Goal: Transaction & Acquisition: Purchase product/service

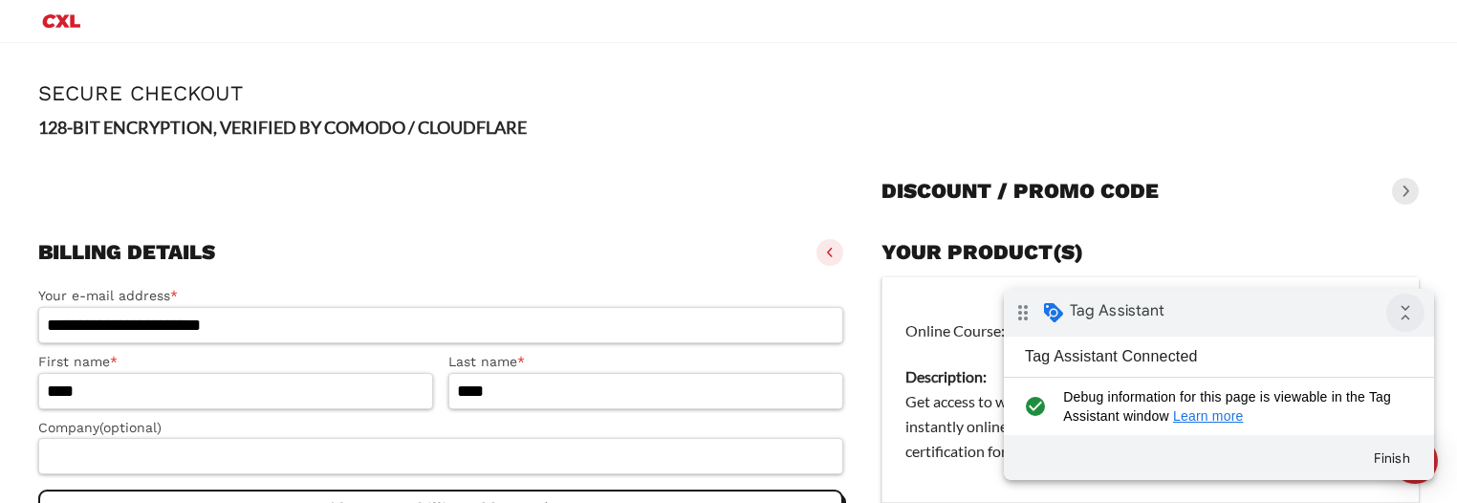
click at [1407, 317] on icon "collapse_all" at bounding box center [1405, 313] width 38 height 38
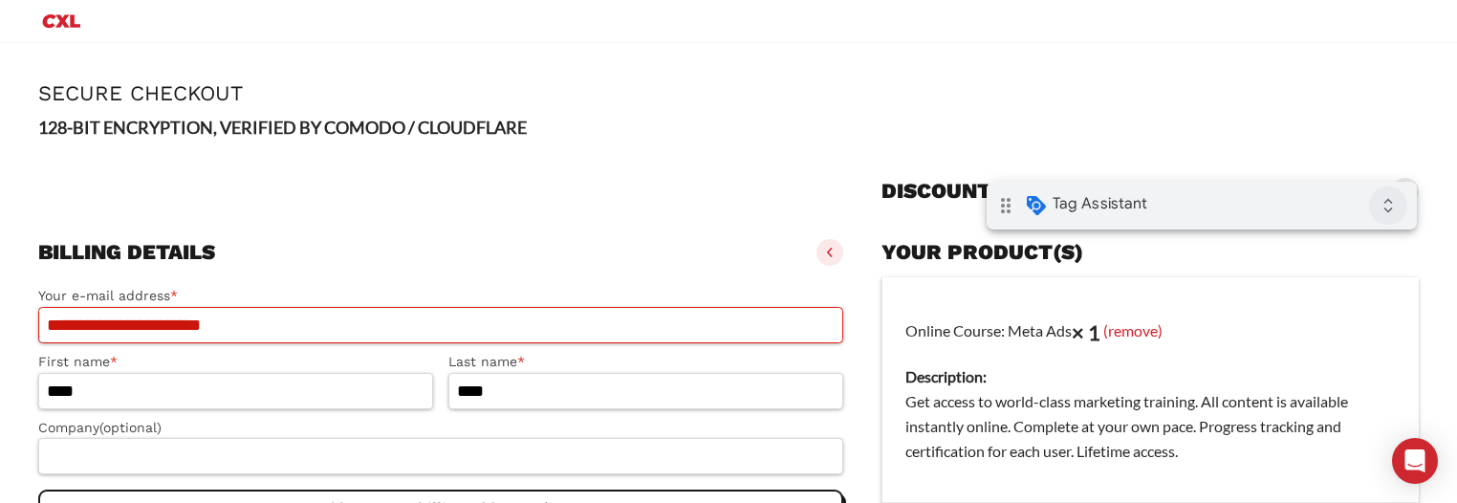
click at [1388, 207] on icon "expand_all" at bounding box center [1388, 205] width 38 height 38
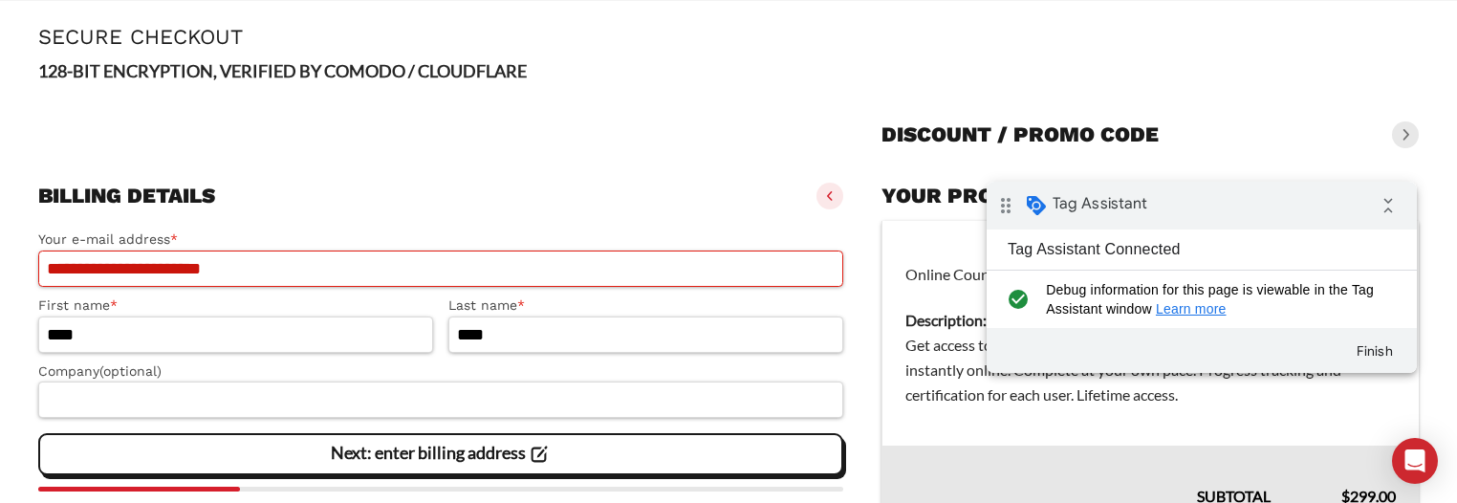
scroll to position [113, 0]
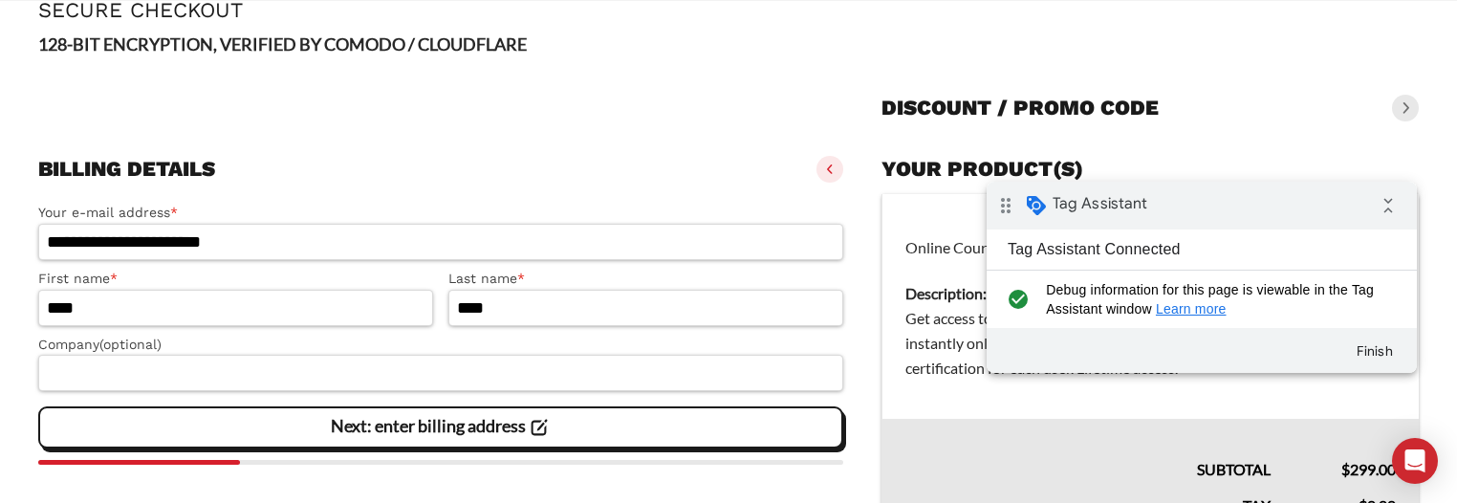
drag, startPoint x: 1137, startPoint y: 103, endPoint x: 1272, endPoint y: 117, distance: 135.5
click at [1137, 103] on h3 "Discount / promo code" at bounding box center [1020, 108] width 277 height 27
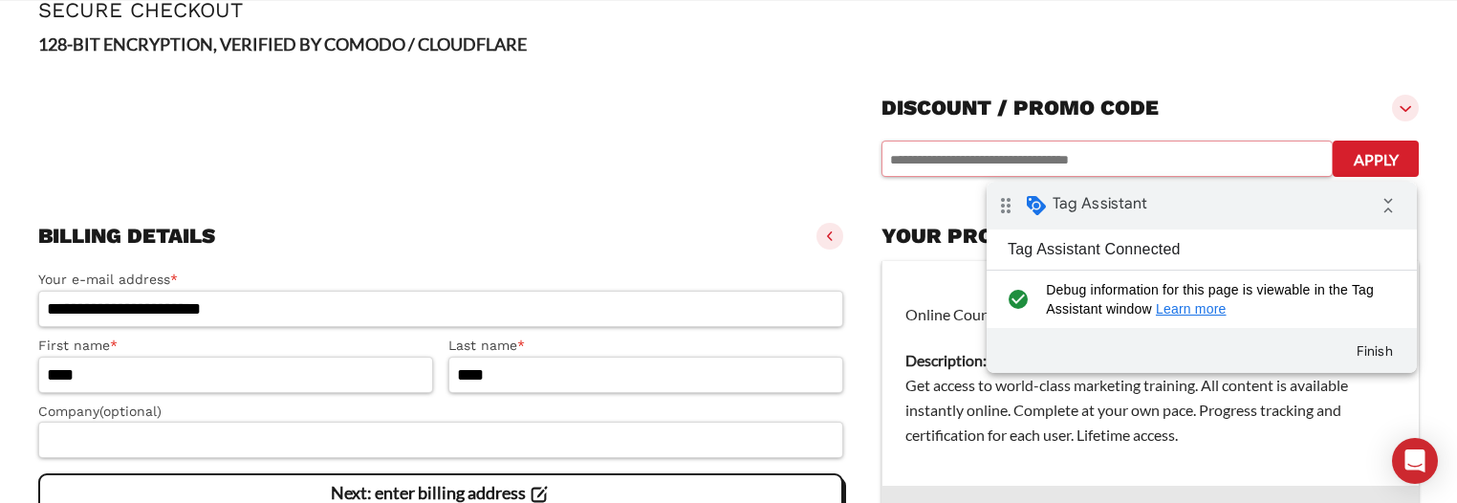
click at [998, 166] on input "text" at bounding box center [1107, 159] width 451 height 36
type input "*********"
click at [1377, 157] on button "Apply" at bounding box center [1376, 159] width 86 height 36
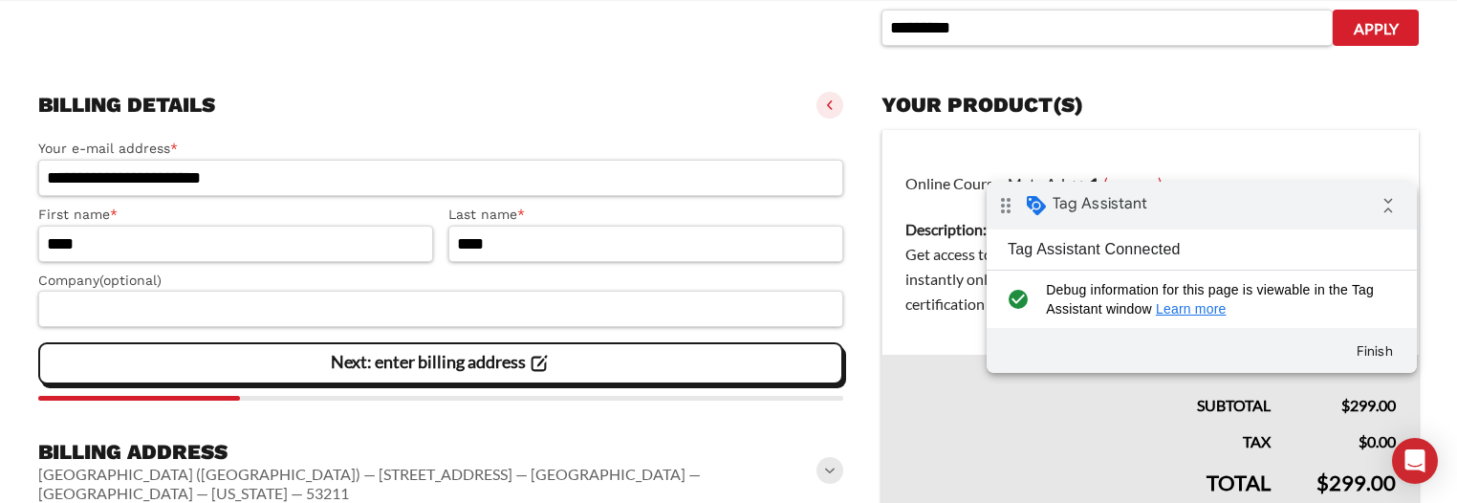
scroll to position [266, 0]
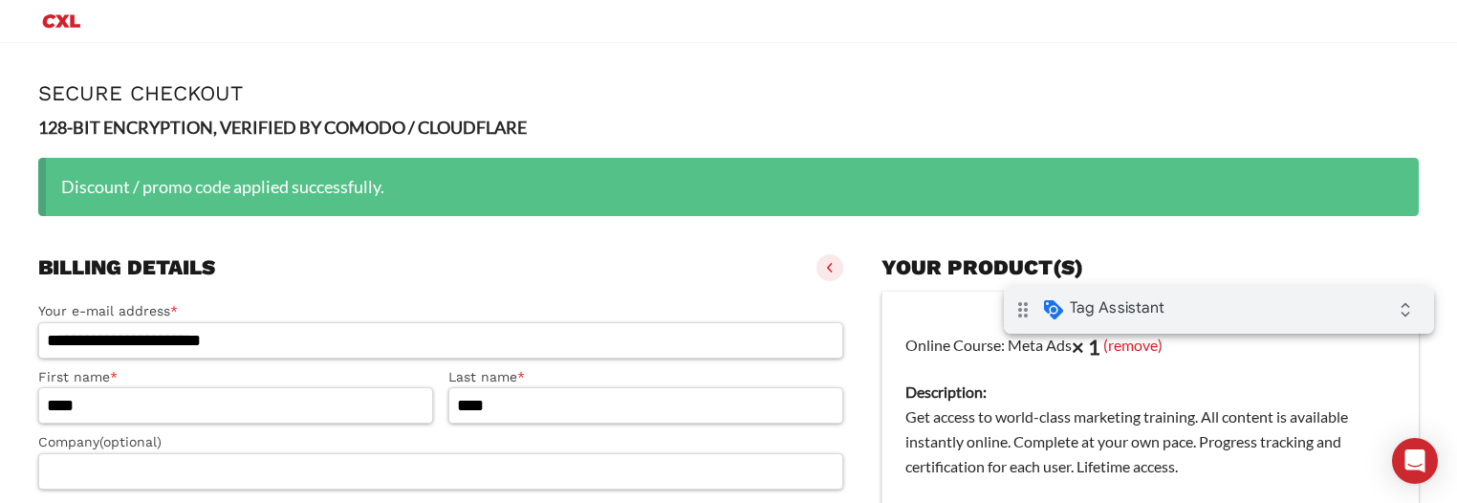
click at [1231, 304] on div "drag_indicator Tag Assistant expand_all" at bounding box center [1219, 310] width 430 height 48
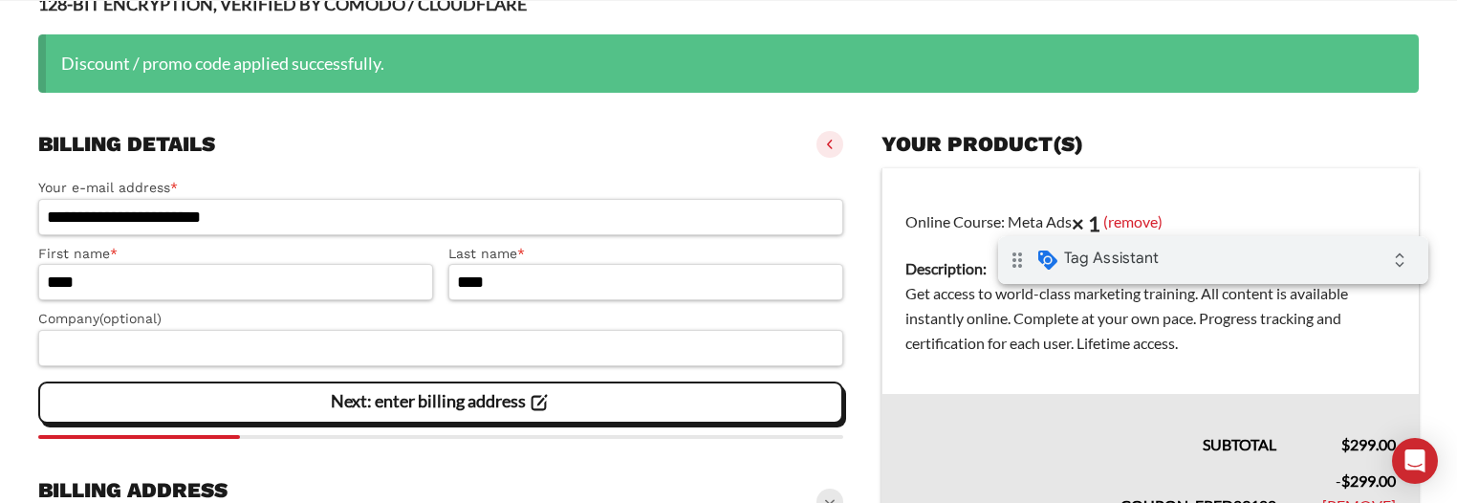
scroll to position [306, 0]
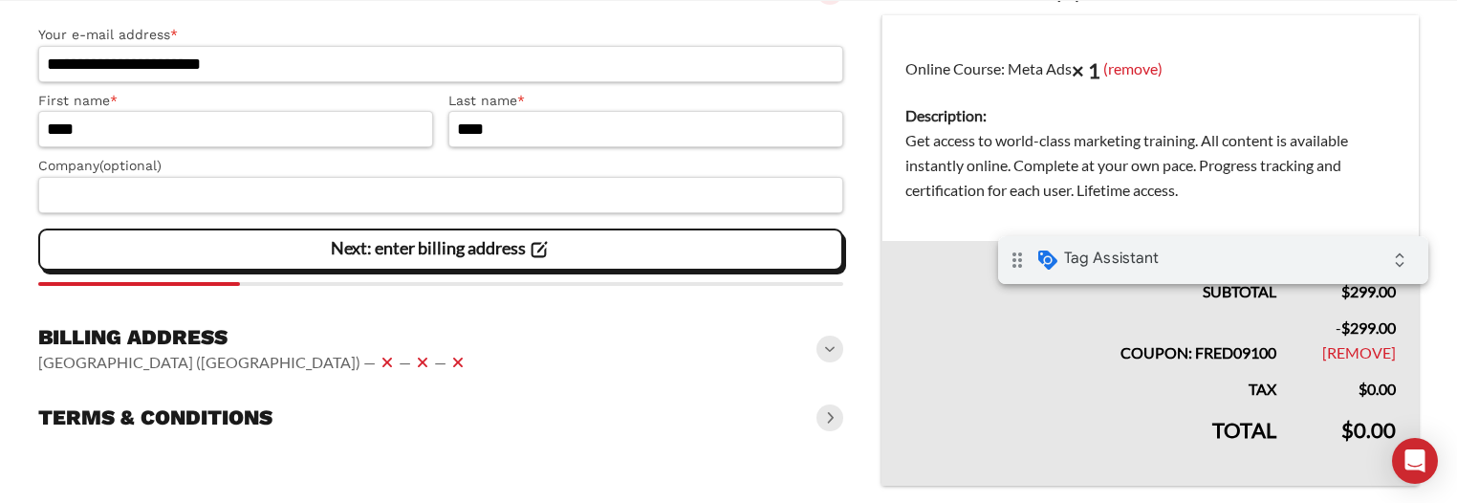
click at [0, 0] on slot "Next: enter billing address" at bounding box center [0, 0] width 0 height 0
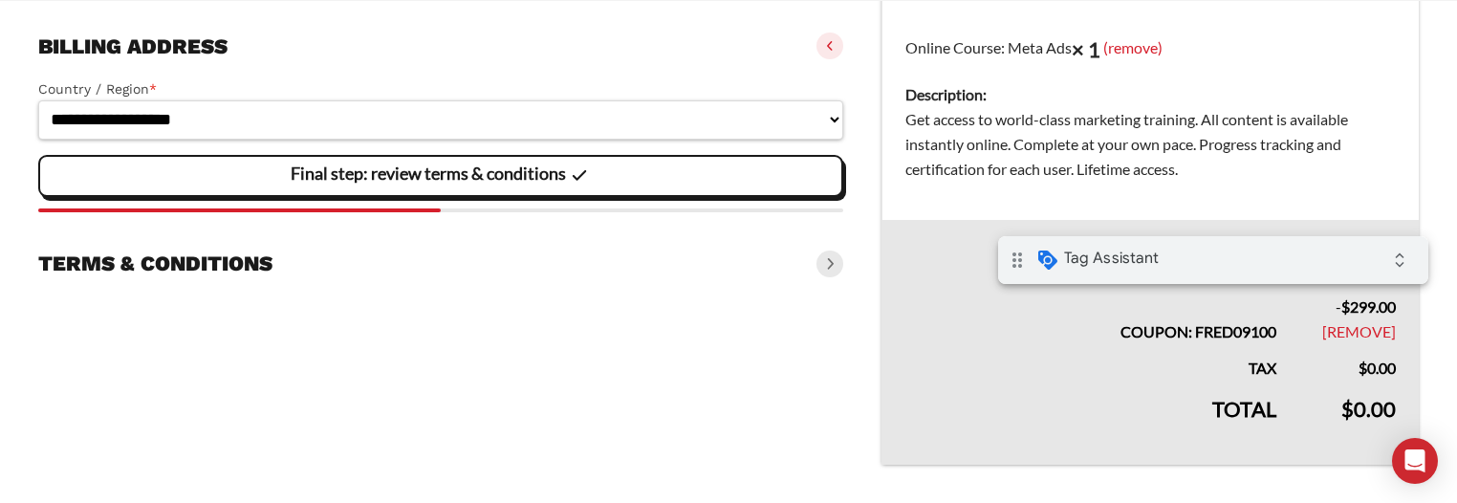
scroll to position [338, 0]
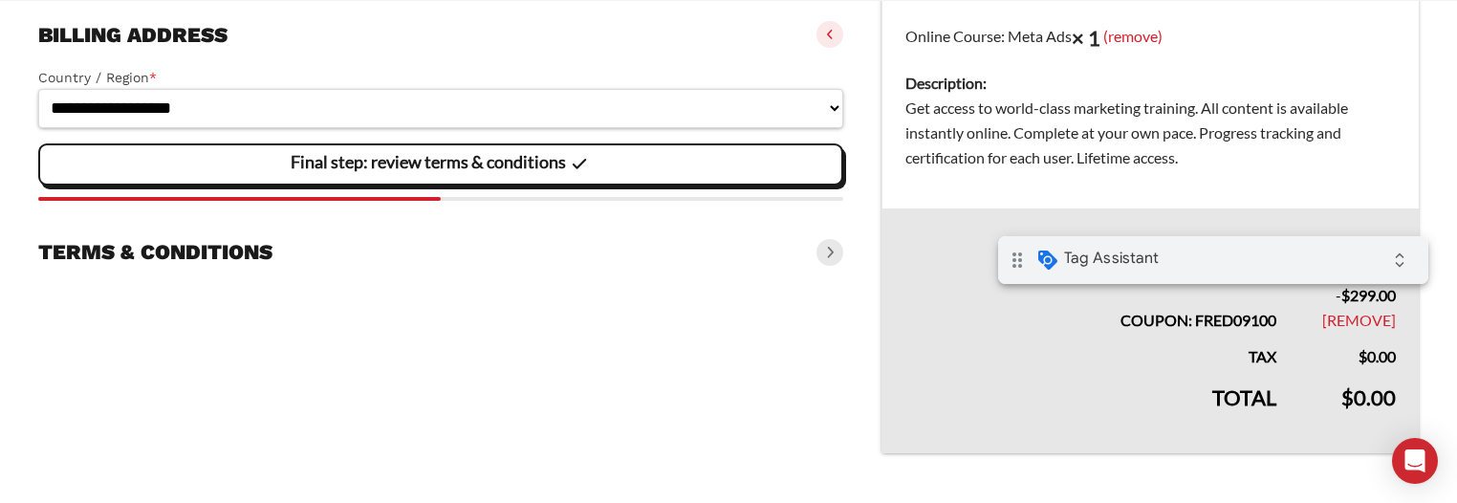
click at [818, 251] on span at bounding box center [830, 252] width 27 height 27
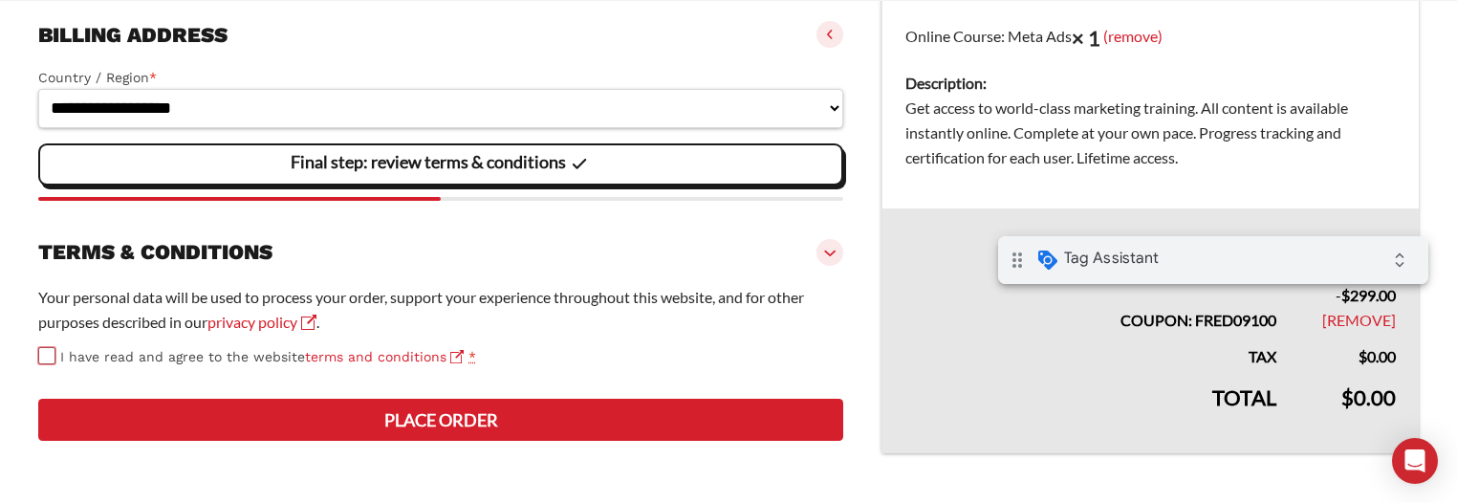
scroll to position [399, 0]
click at [425, 428] on button "Place order" at bounding box center [440, 420] width 805 height 42
